Goal: Task Accomplishment & Management: Manage account settings

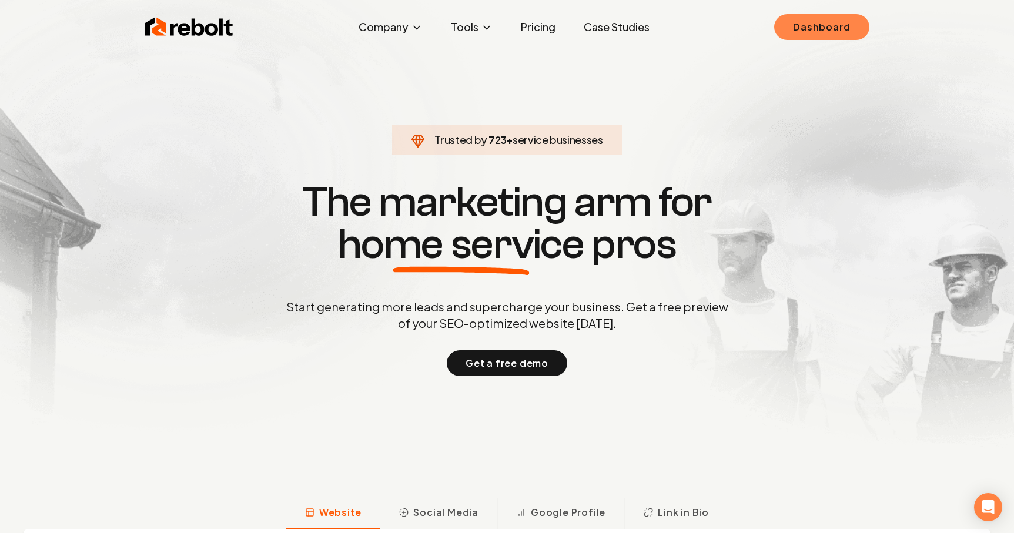
click at [819, 31] on link "Dashboard" at bounding box center [821, 27] width 95 height 26
click at [809, 30] on link "Dashboard" at bounding box center [821, 27] width 95 height 26
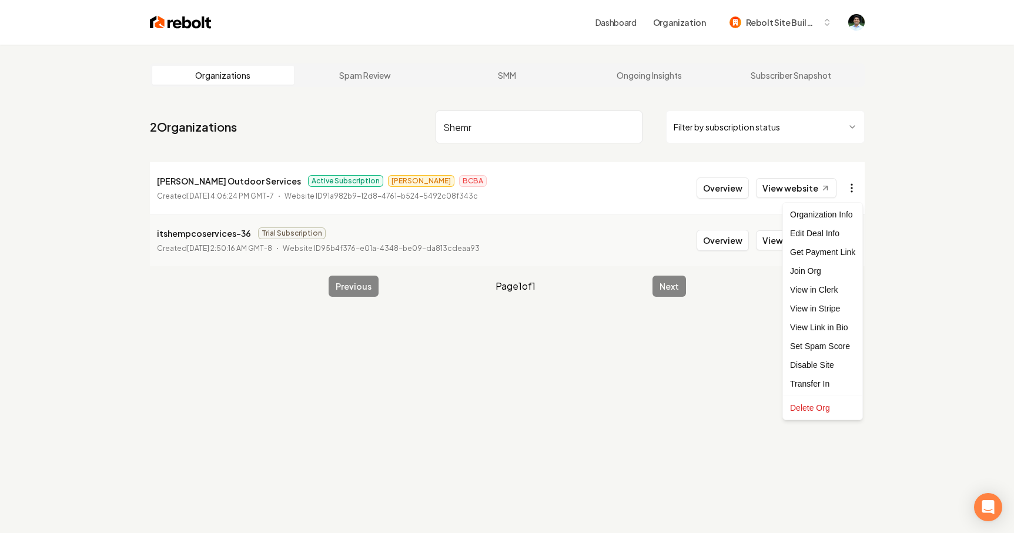
click at [854, 188] on html "Dashboard Organization Rebolt Site Builder Organizations Spam Review SMM Ongoin…" at bounding box center [507, 266] width 1014 height 533
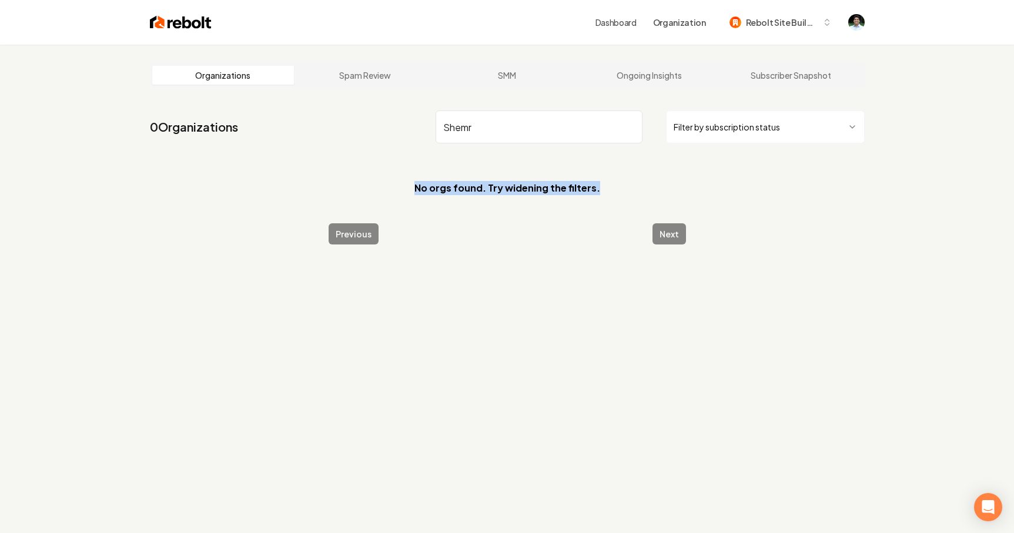
drag, startPoint x: 847, startPoint y: 185, endPoint x: 578, endPoint y: 135, distance: 273.4
click at [579, 135] on main "Organizations Spam Review SMM Ongoing Insights Subscriber Snapshot 0 Organizati…" at bounding box center [507, 154] width 753 height 219
click at [578, 135] on input "Shemr" at bounding box center [539, 127] width 207 height 33
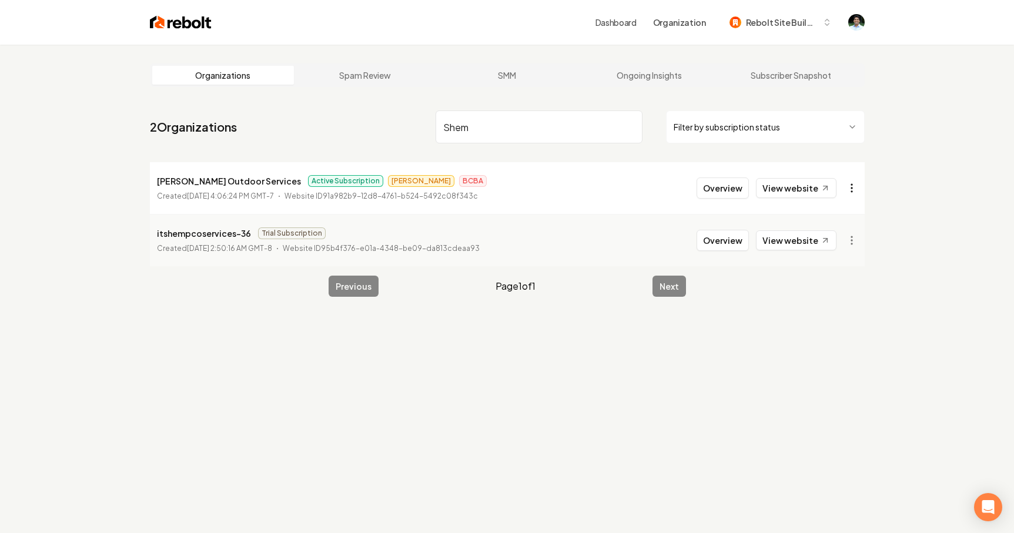
type input "Shem"
click at [855, 186] on html "Dashboard Organization Rebolt Site Builder Organizations Spam Review SMM Ongoin…" at bounding box center [507, 266] width 1014 height 533
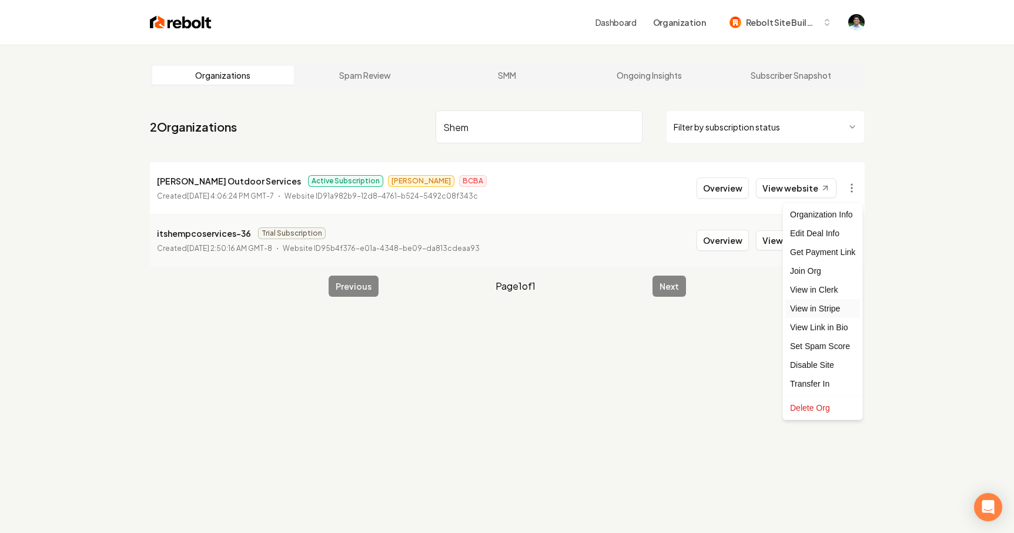
click at [826, 313] on link "View in Stripe" at bounding box center [823, 308] width 75 height 19
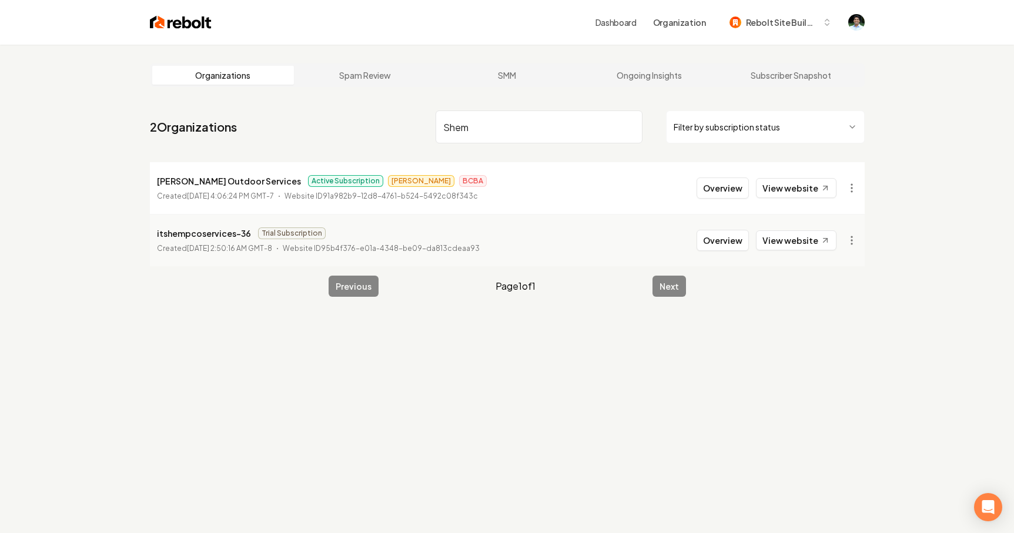
click at [630, 126] on input "Shem" at bounding box center [539, 127] width 207 height 33
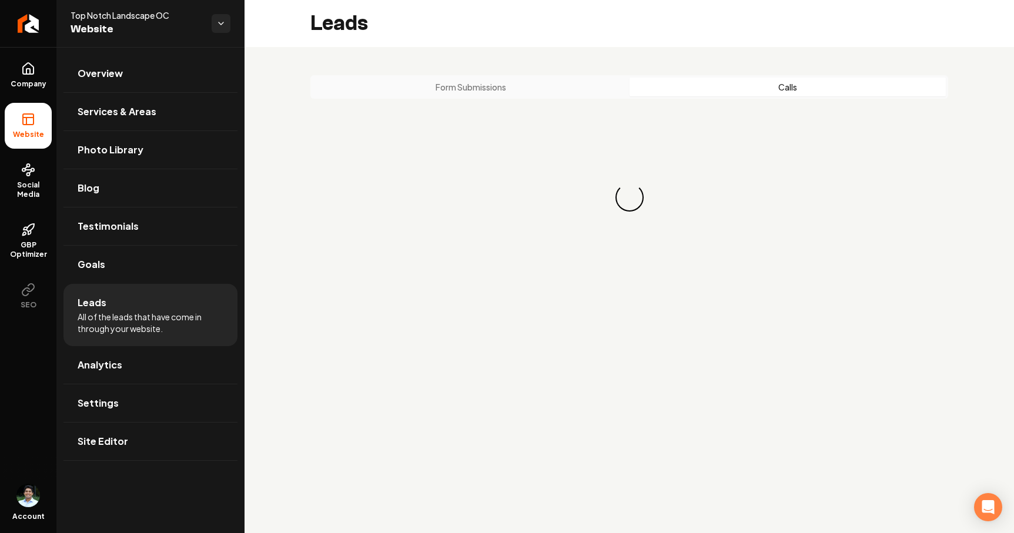
click at [734, 92] on button "Calls" at bounding box center [788, 87] width 317 height 19
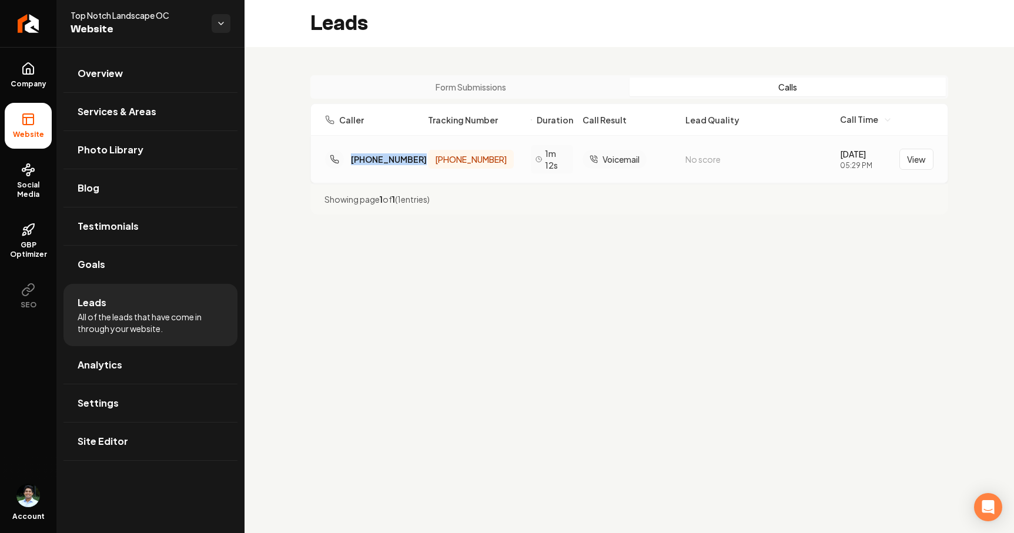
drag, startPoint x: 414, startPoint y: 159, endPoint x: 350, endPoint y: 159, distance: 63.5
click at [350, 159] on div "(334) 782-4445" at bounding box center [371, 159] width 93 height 19
copy div "(334) 782-4445"
click at [410, 161] on div "(334) 782-4445" at bounding box center [389, 159] width 76 height 12
click at [449, 159] on span "(949) 849-0578" at bounding box center [471, 159] width 72 height 12
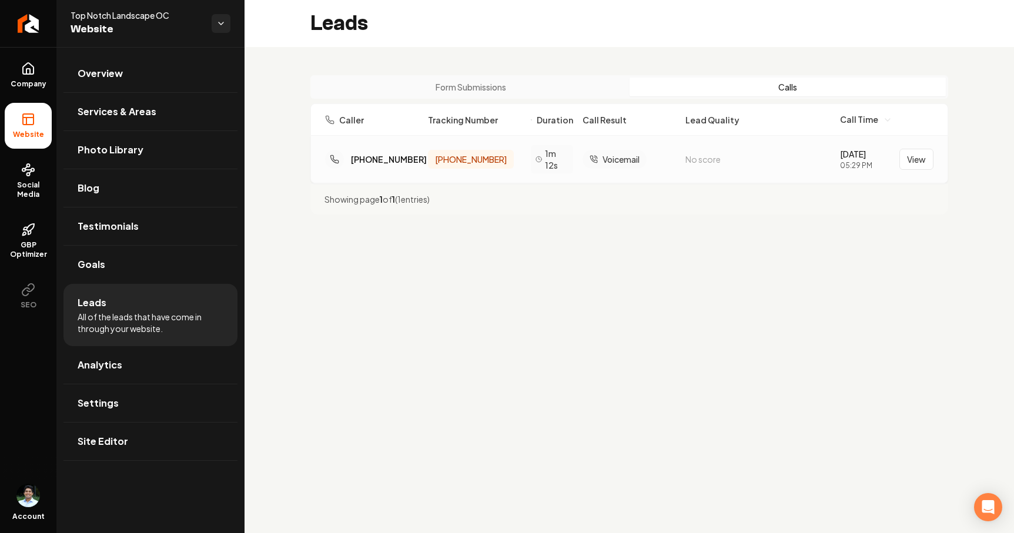
click at [449, 159] on span "(949) 849-0578" at bounding box center [471, 159] width 72 height 12
click at [518, 195] on div "Showing page 1 of 1 ( 1 entries)" at bounding box center [629, 198] width 638 height 31
click at [457, 155] on span "(949) 849-0578" at bounding box center [471, 159] width 72 height 12
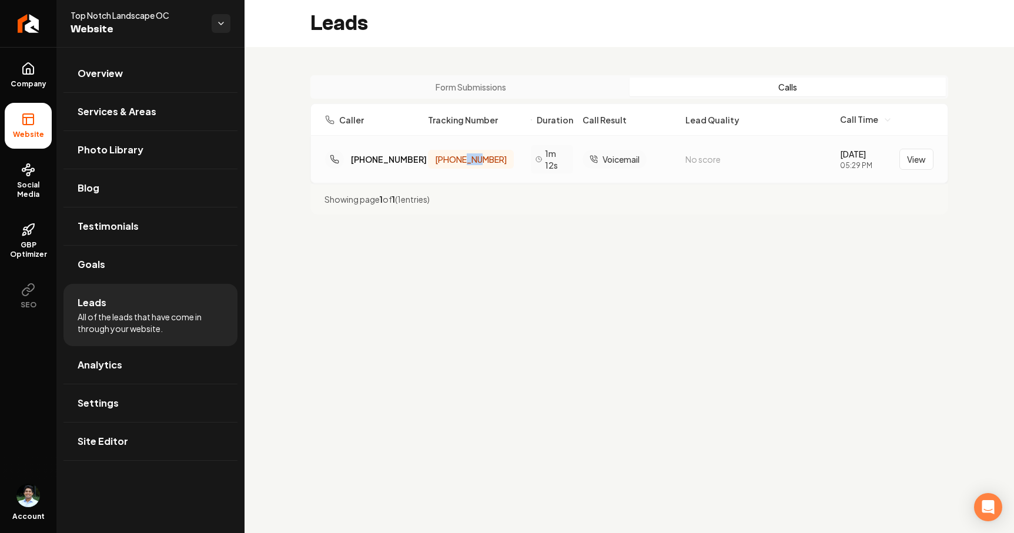
click at [457, 155] on span "(949) 849-0578" at bounding box center [471, 159] width 72 height 12
click at [512, 209] on div "Showing page 1 of 1 ( 1 entries)" at bounding box center [629, 198] width 638 height 31
click at [467, 162] on span "(949) 849-0578" at bounding box center [471, 159] width 72 height 12
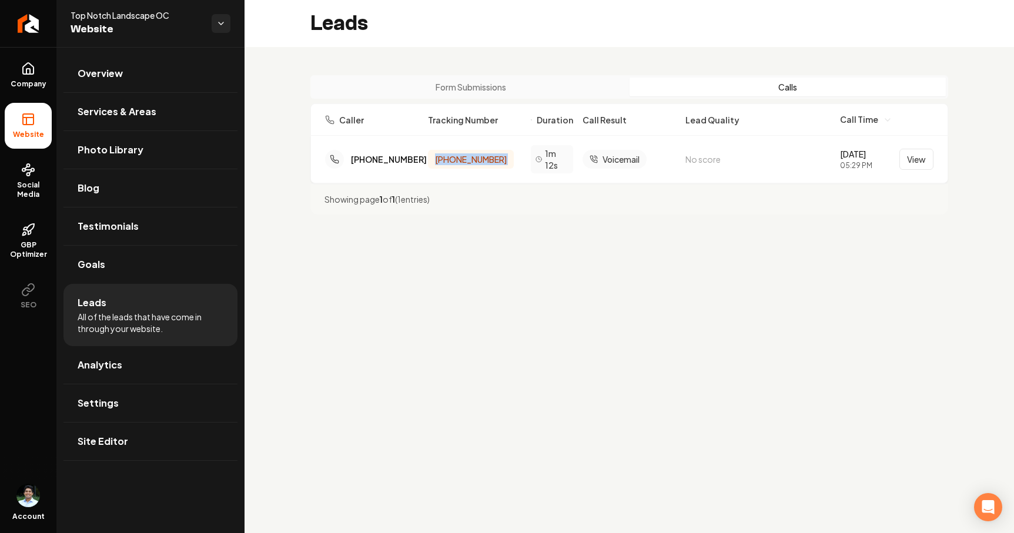
click at [484, 195] on div "Showing page 1 of 1 ( 1 entries)" at bounding box center [629, 198] width 638 height 31
click at [603, 158] on span "Voicemail" at bounding box center [621, 159] width 37 height 12
click at [927, 165] on button "View" at bounding box center [917, 159] width 34 height 21
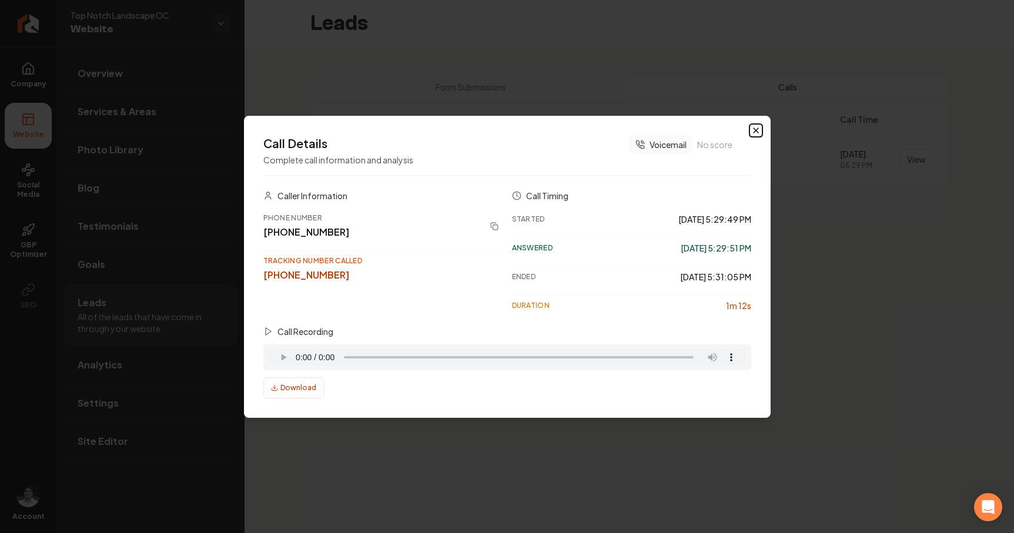
click at [759, 131] on icon "button" at bounding box center [755, 130] width 9 height 9
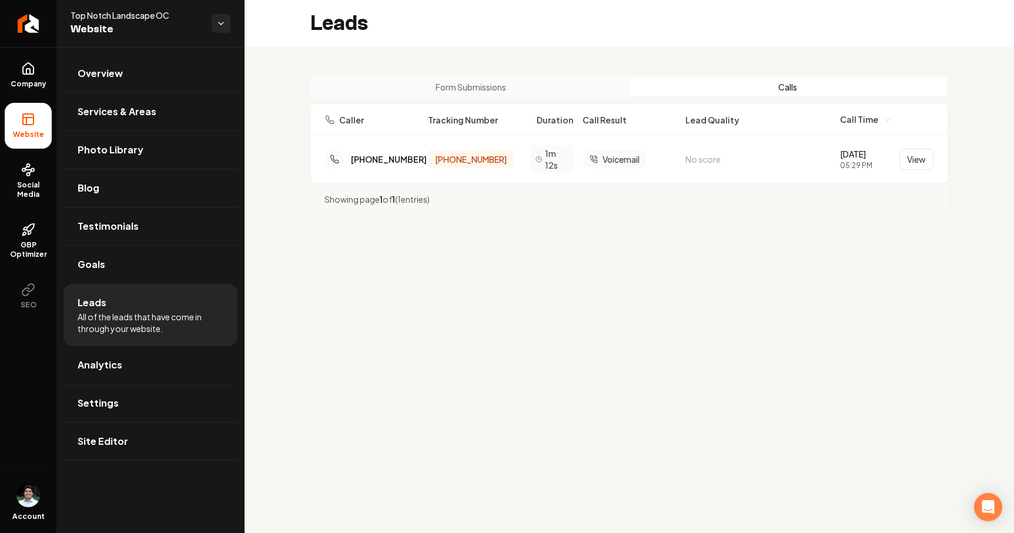
click at [741, 272] on main "Leads Form Submissions Calls Caller Tracking Number Duration Call Result Lead Q…" at bounding box center [630, 266] width 770 height 533
click at [486, 161] on span "(949) 849-0578" at bounding box center [471, 159] width 72 height 12
click at [605, 243] on main "Leads Form Submissions Calls Caller Tracking Number Duration Call Result Lead Q…" at bounding box center [630, 266] width 770 height 533
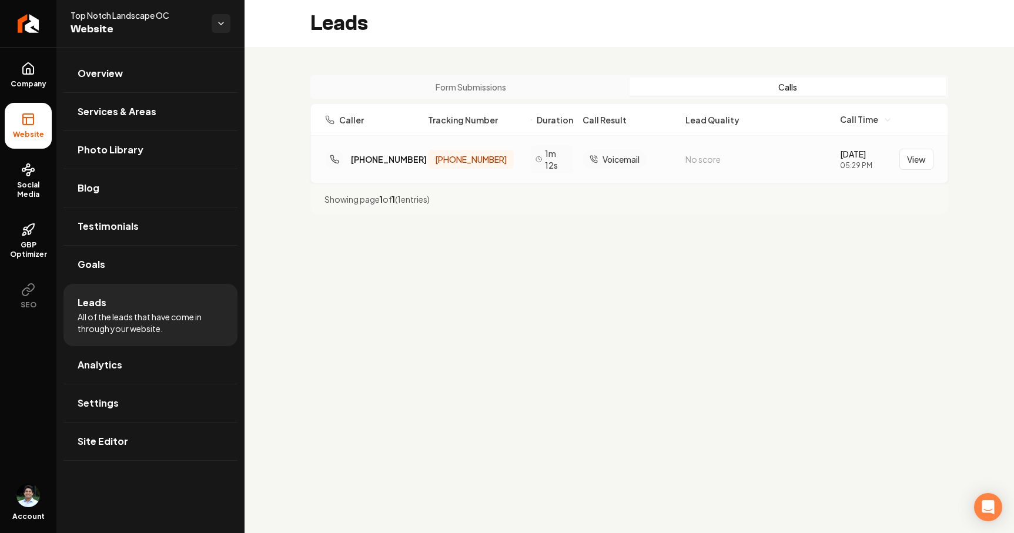
click at [552, 148] on span "1m 12s" at bounding box center [557, 160] width 24 height 24
click at [567, 161] on span "1m 12s" at bounding box center [557, 160] width 24 height 24
click at [611, 161] on span "Voicemail" at bounding box center [621, 159] width 37 height 12
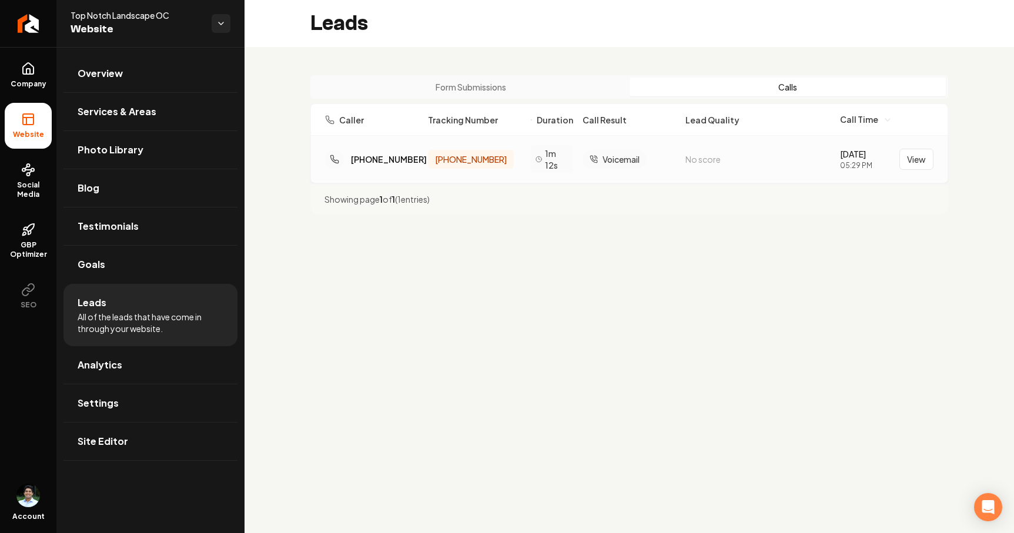
click at [611, 161] on span "Voicemail" at bounding box center [621, 159] width 37 height 12
click at [622, 193] on div "Showing page 1 of 1 ( 1 entries)" at bounding box center [629, 198] width 638 height 31
